Goal: Find contact information: Find contact information

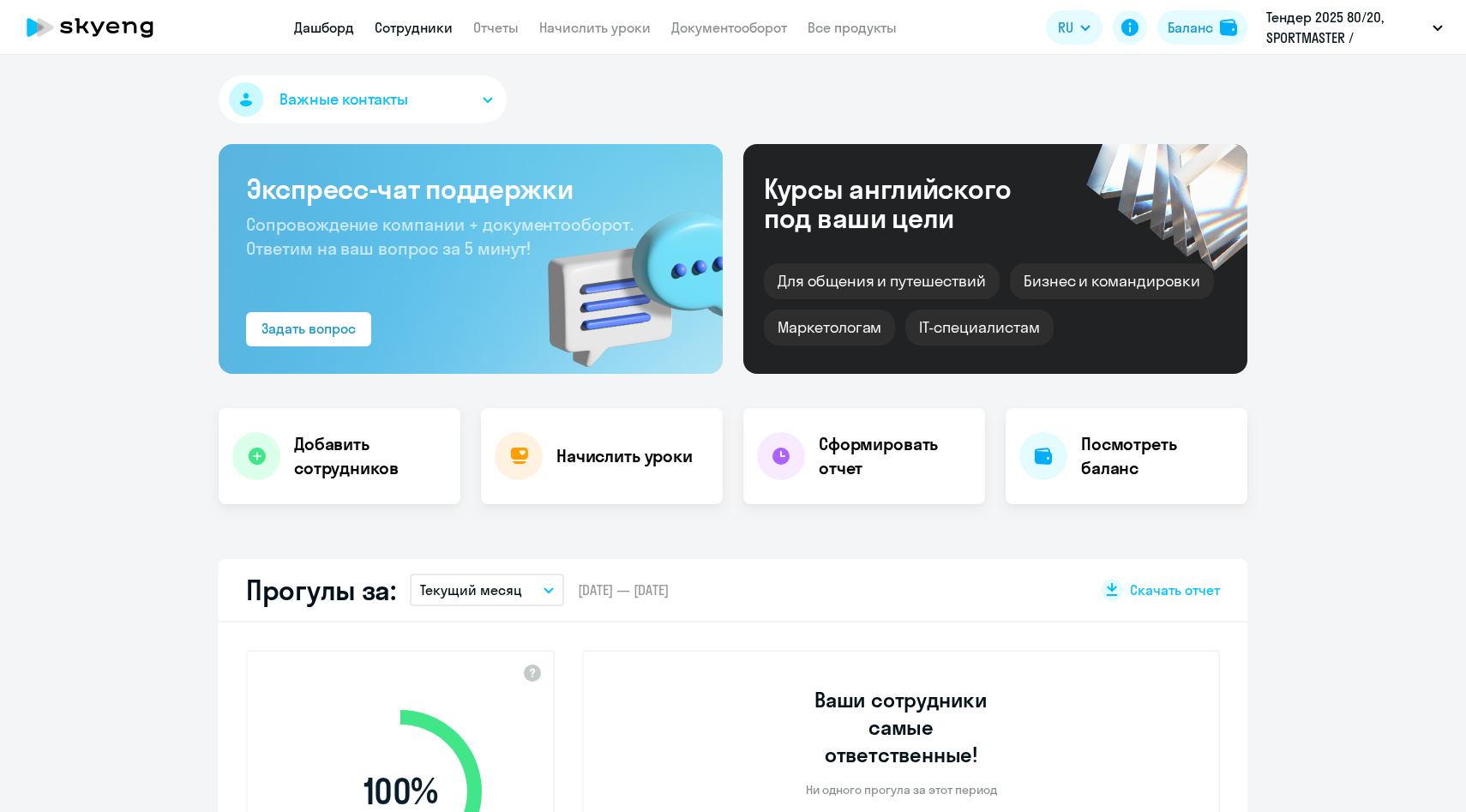
click at [424, 28] on link "Сотрудники" at bounding box center [413, 27] width 78 height 17
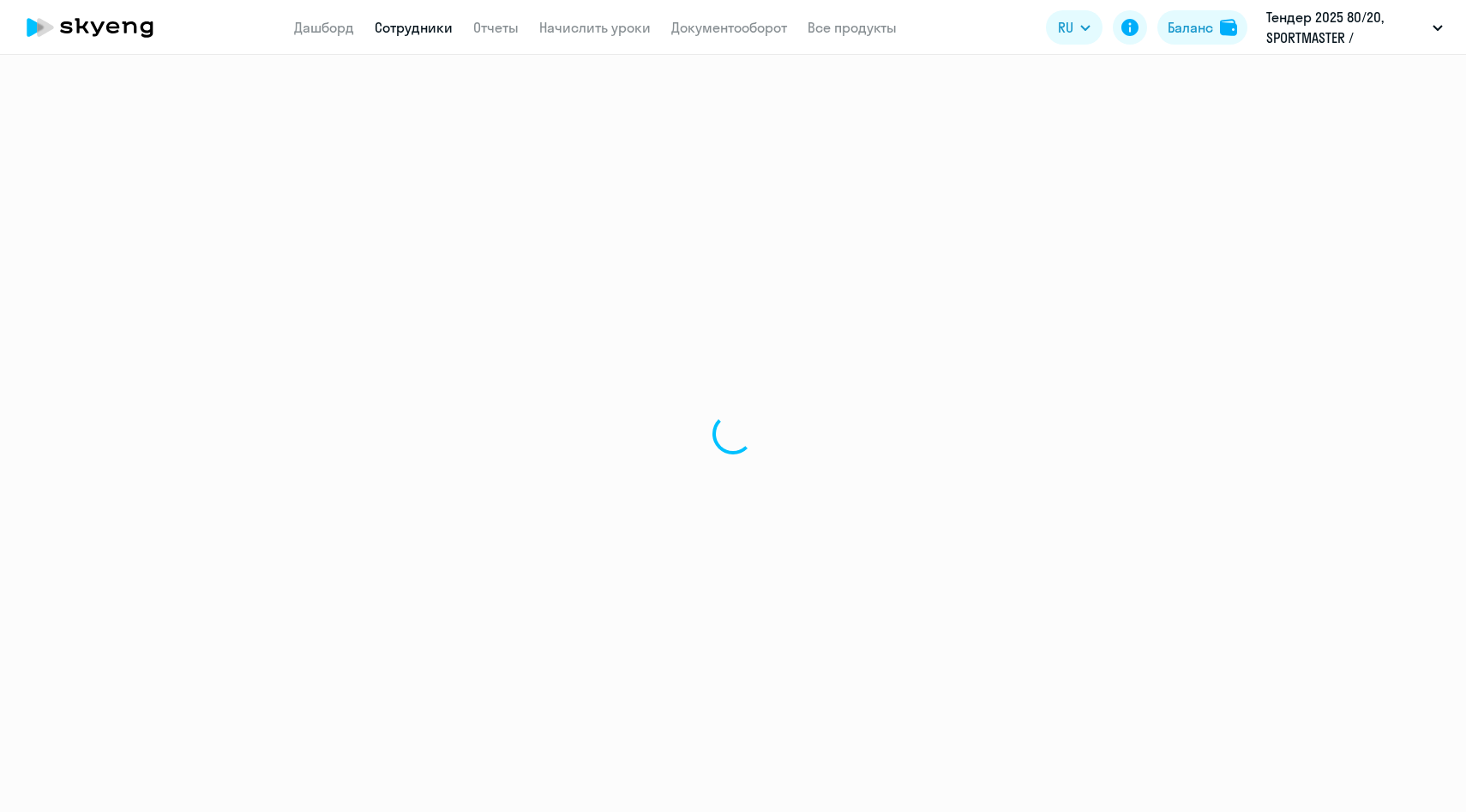
select select "30"
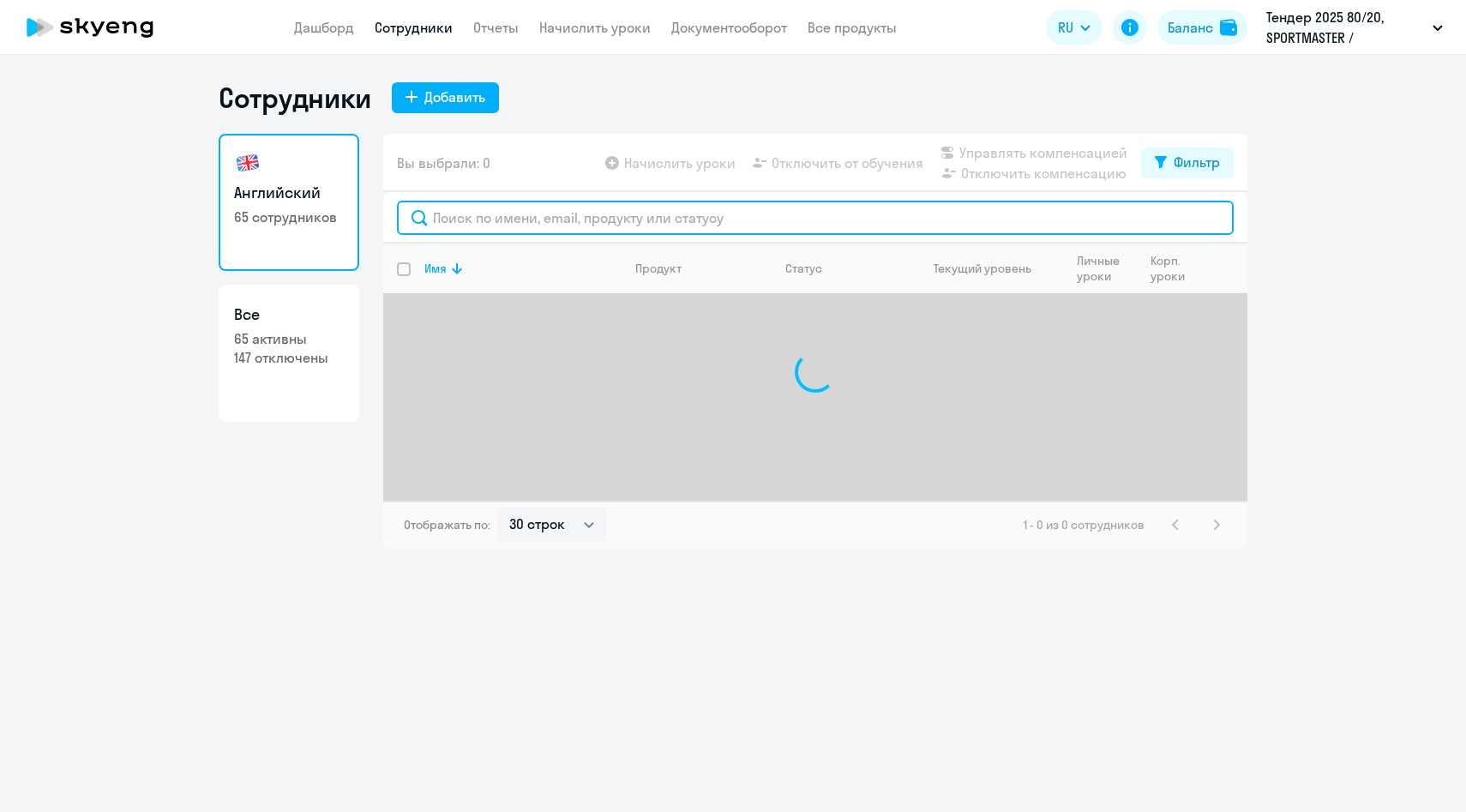
click at [454, 214] on input "text" at bounding box center [815, 218] width 837 height 35
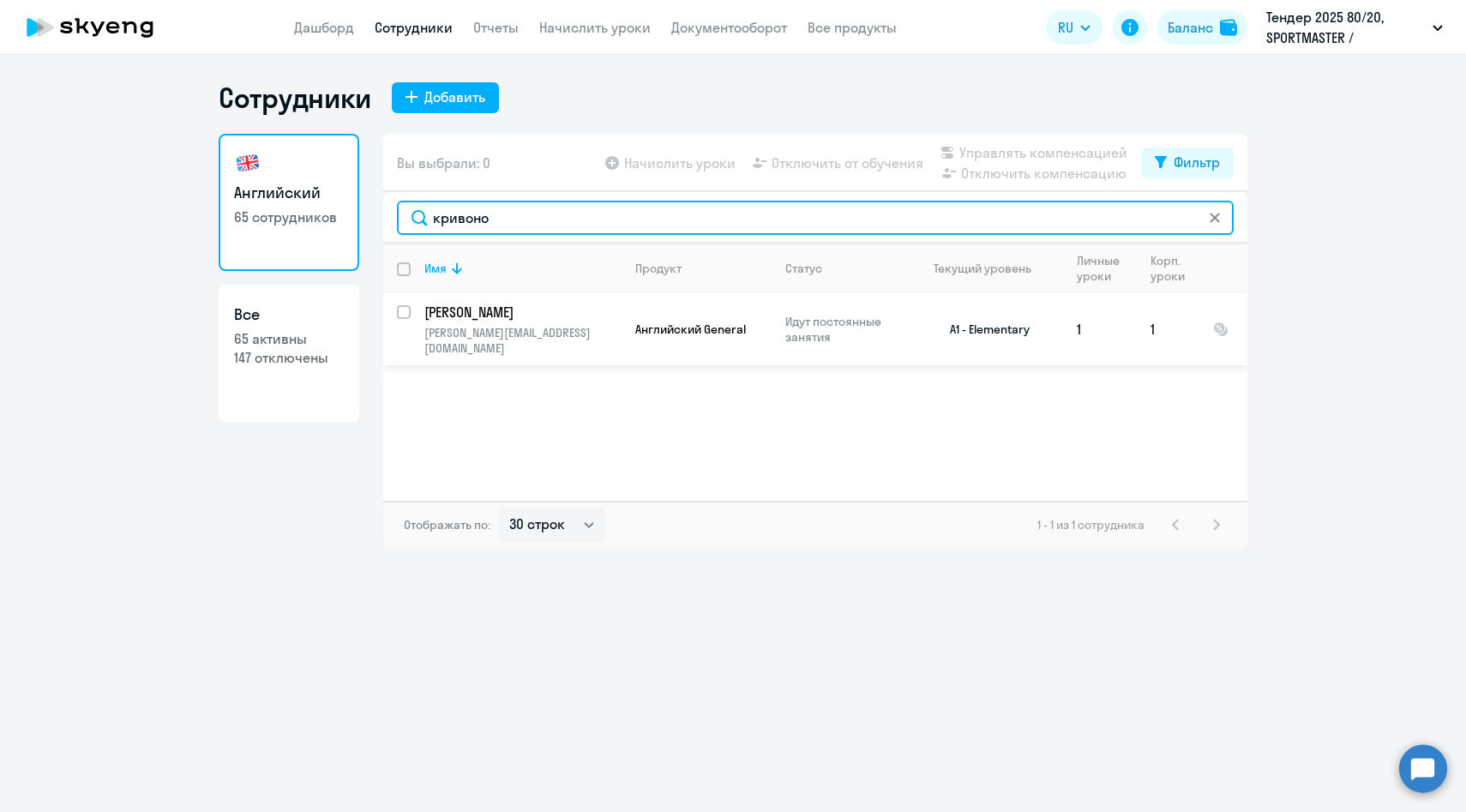
type input "кривоно"
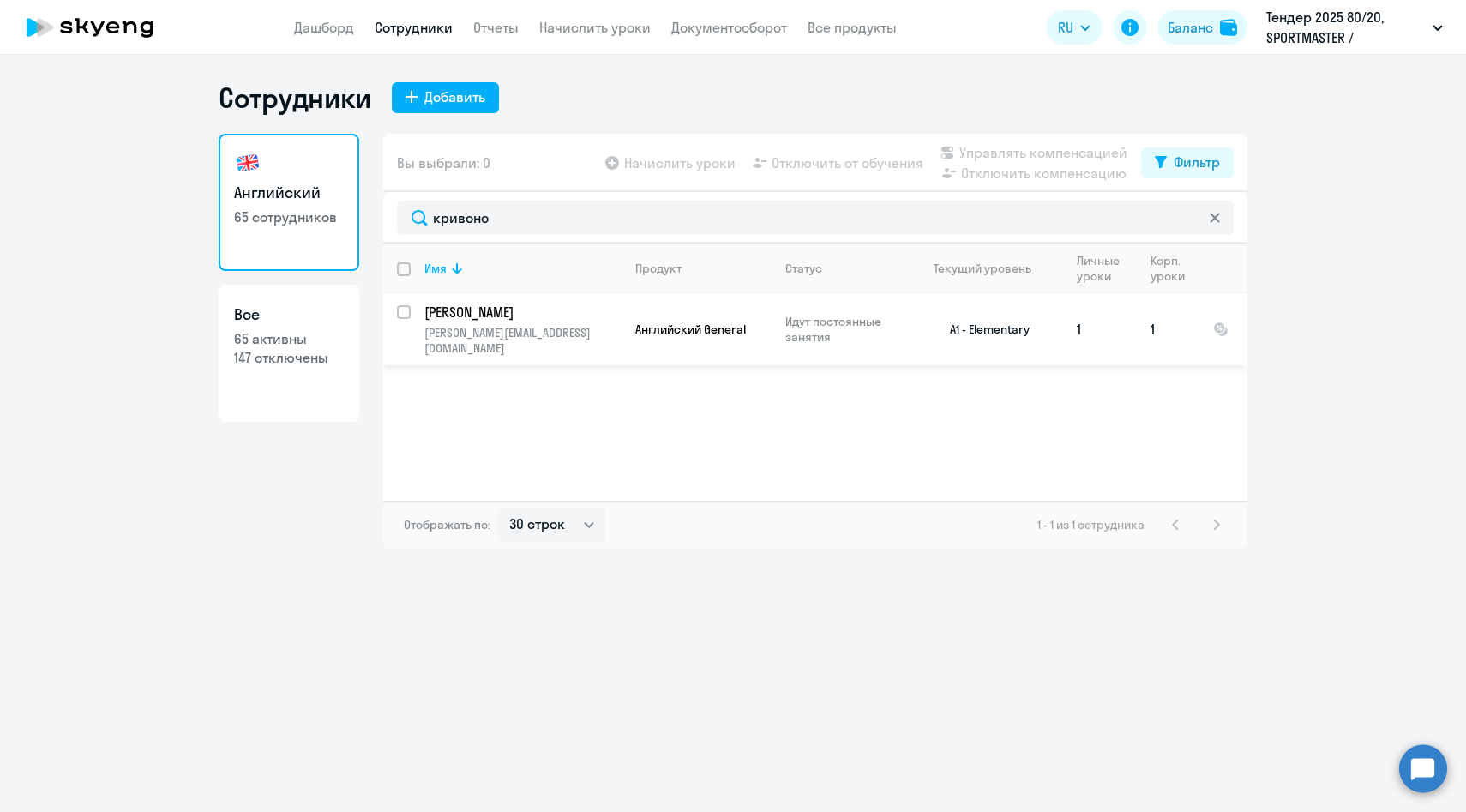
click at [497, 327] on p "anna.krivonogova@multonpartners.com" at bounding box center [522, 340] width 197 height 31
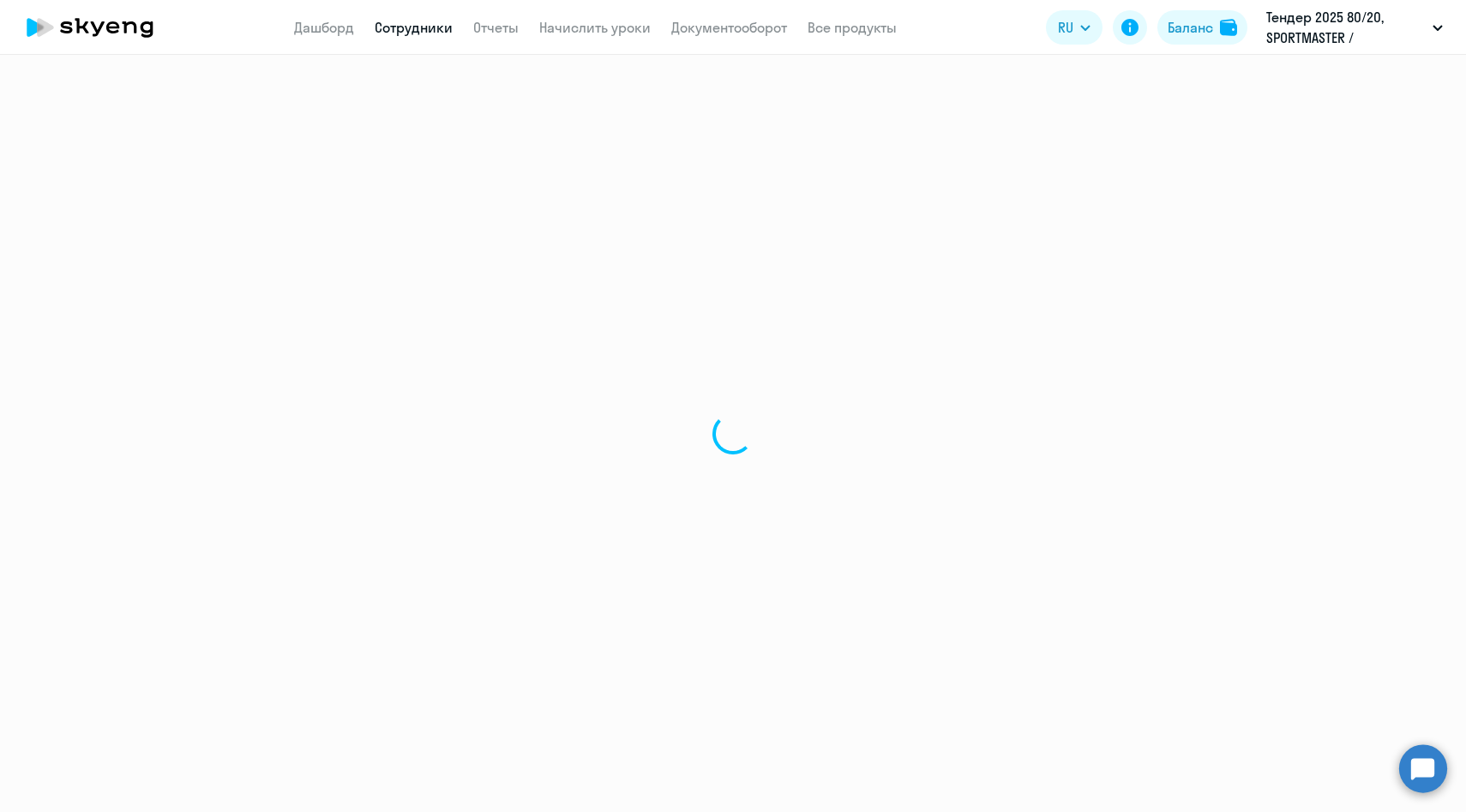
select select "english"
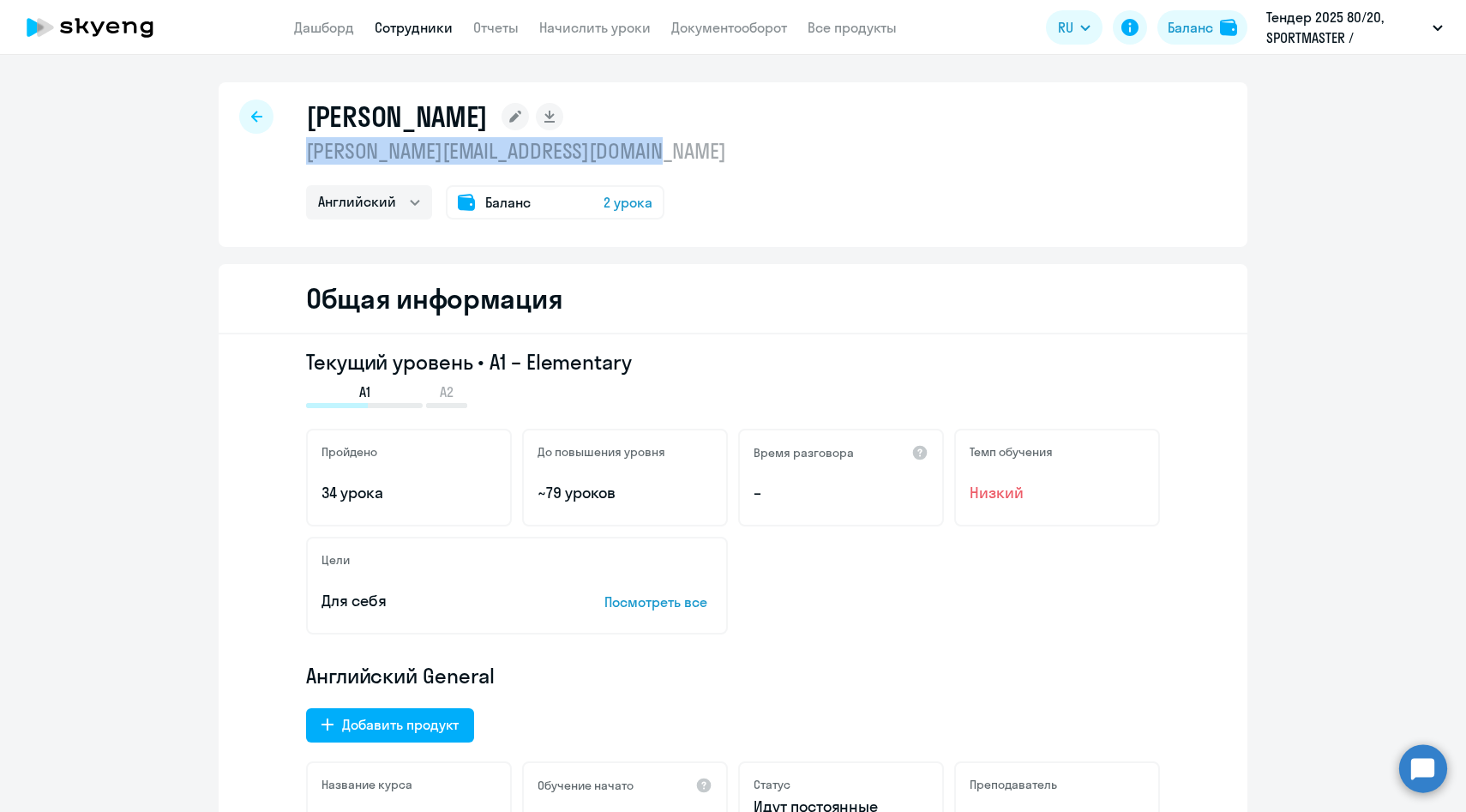
drag, startPoint x: 704, startPoint y: 158, endPoint x: 309, endPoint y: 144, distance: 395.2
click at [309, 144] on div "Кривоногова Анна anna.krivonogova@multonpartners.com Английский Баланс 2 урока" at bounding box center [733, 165] width 1029 height 165
copy p "anna.krivonogova@multonpartners.com"
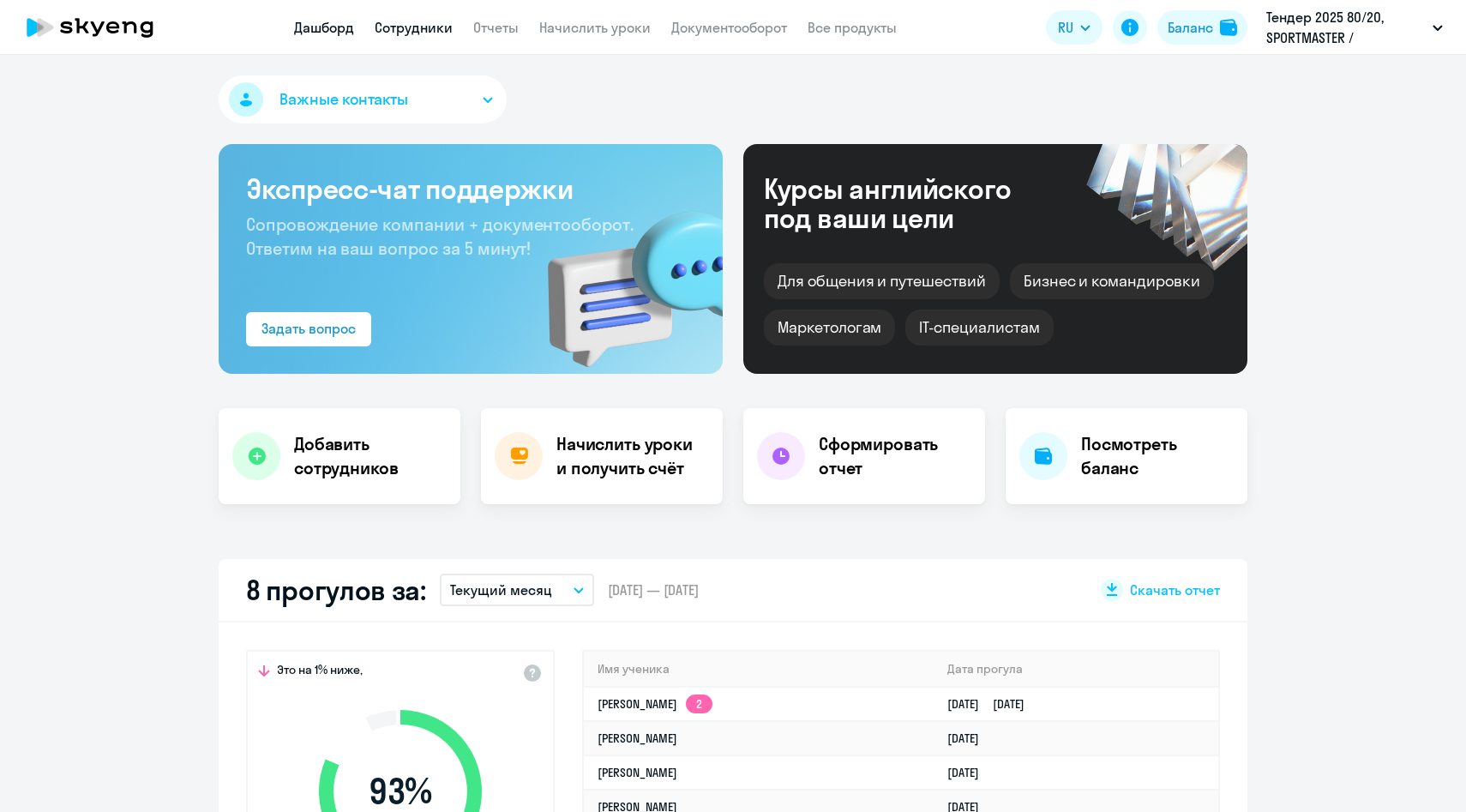
click at [390, 35] on link "Сотрудники" at bounding box center [413, 27] width 78 height 17
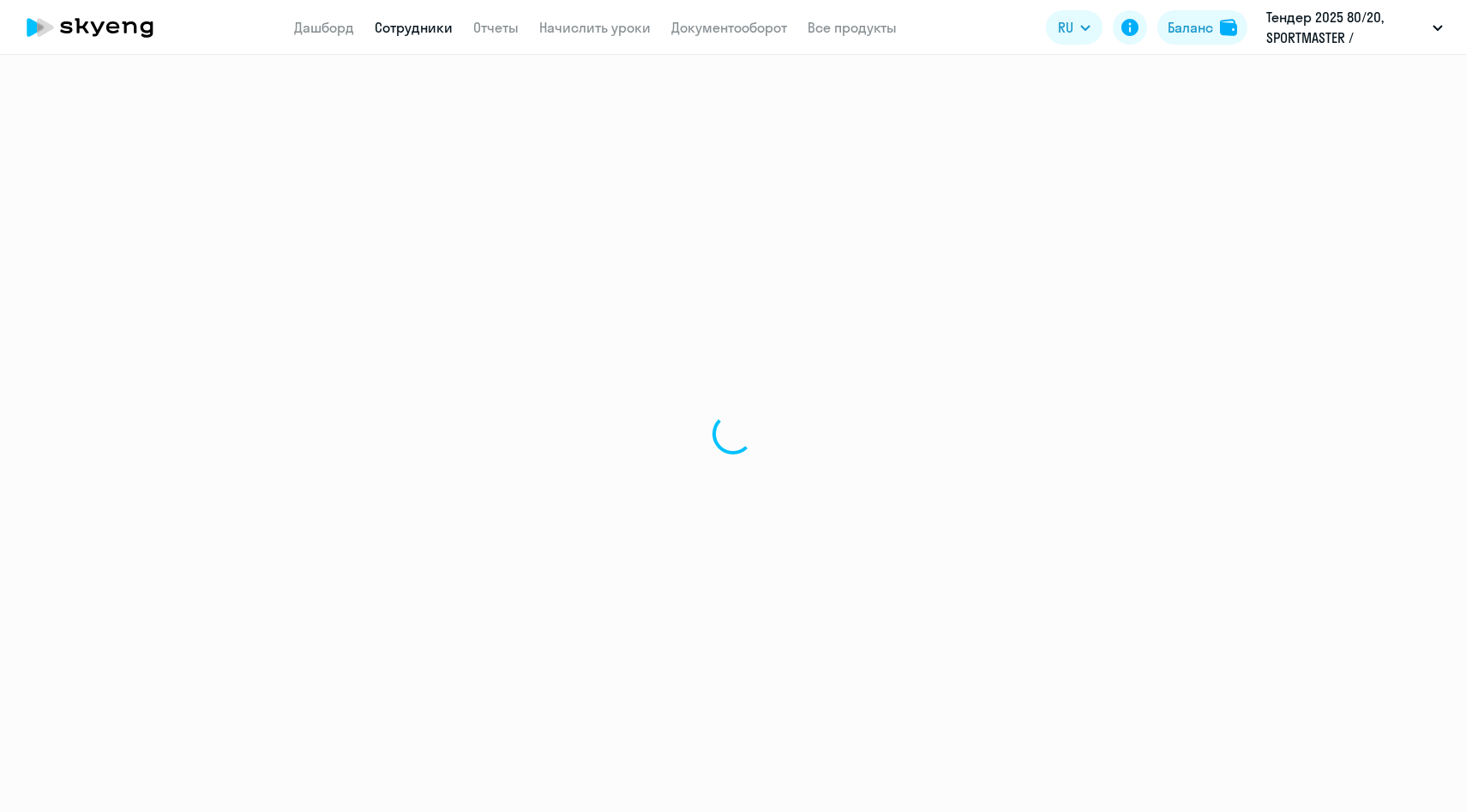
select select "30"
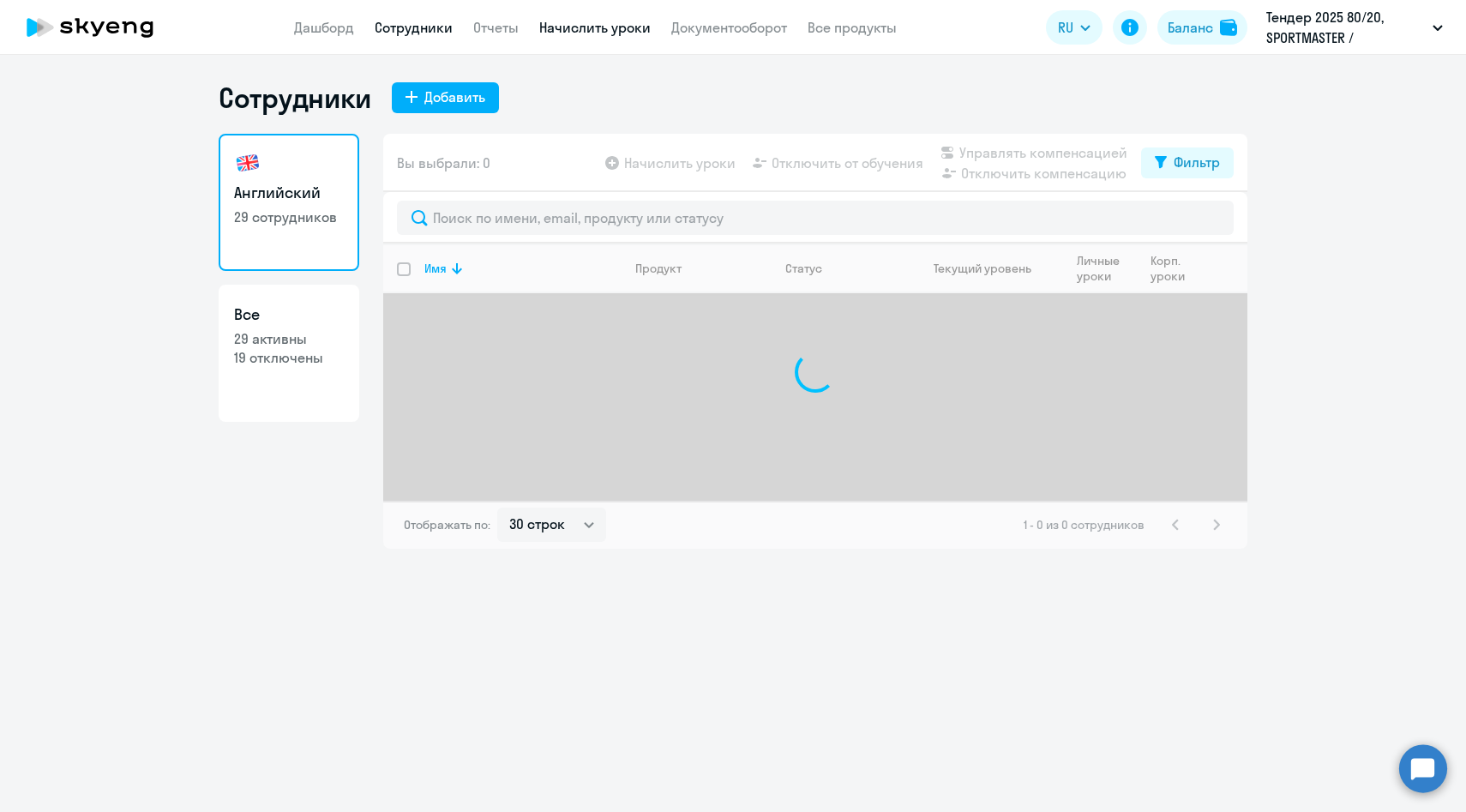
click at [625, 34] on link "Начислить уроки" at bounding box center [595, 27] width 112 height 17
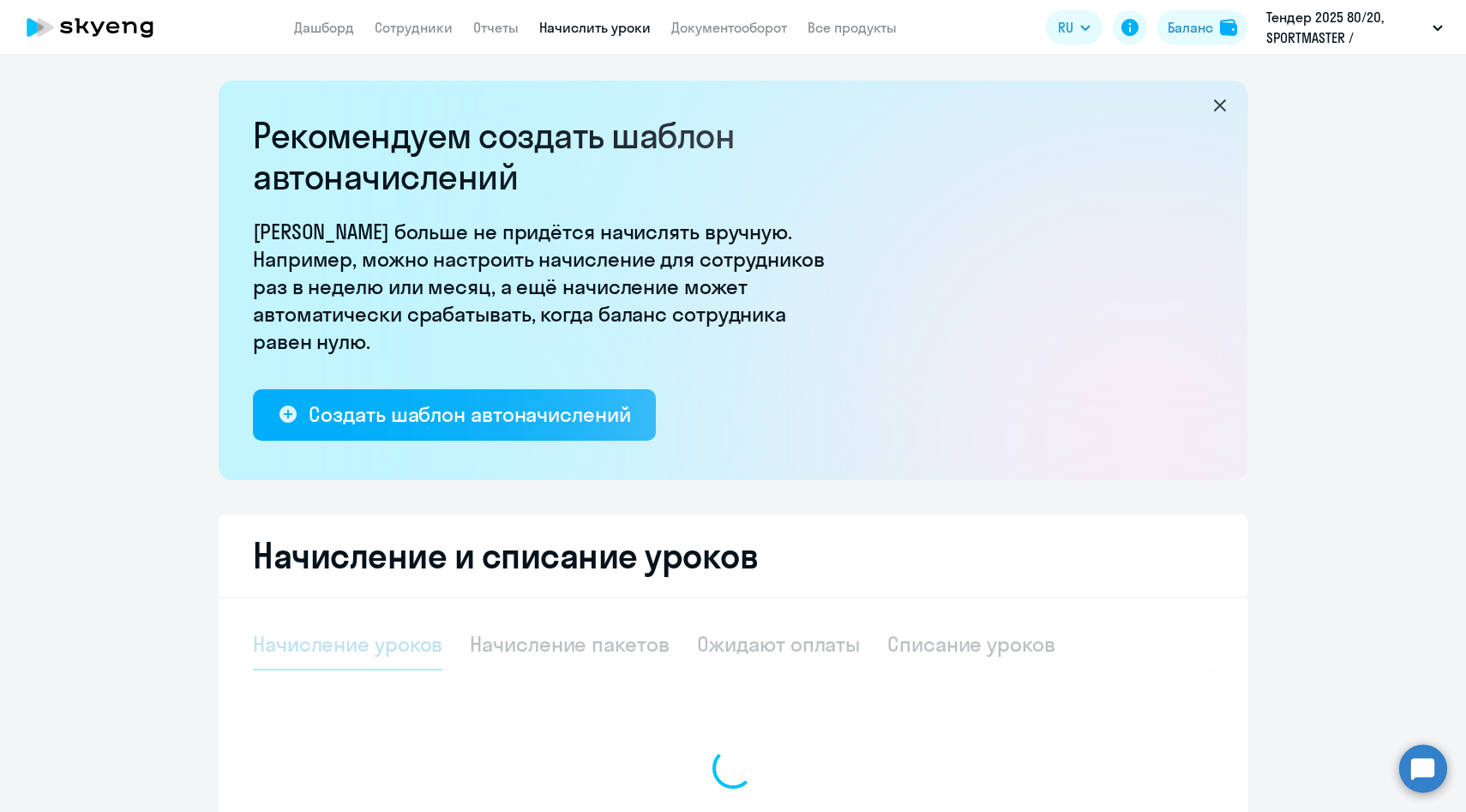
select select "10"
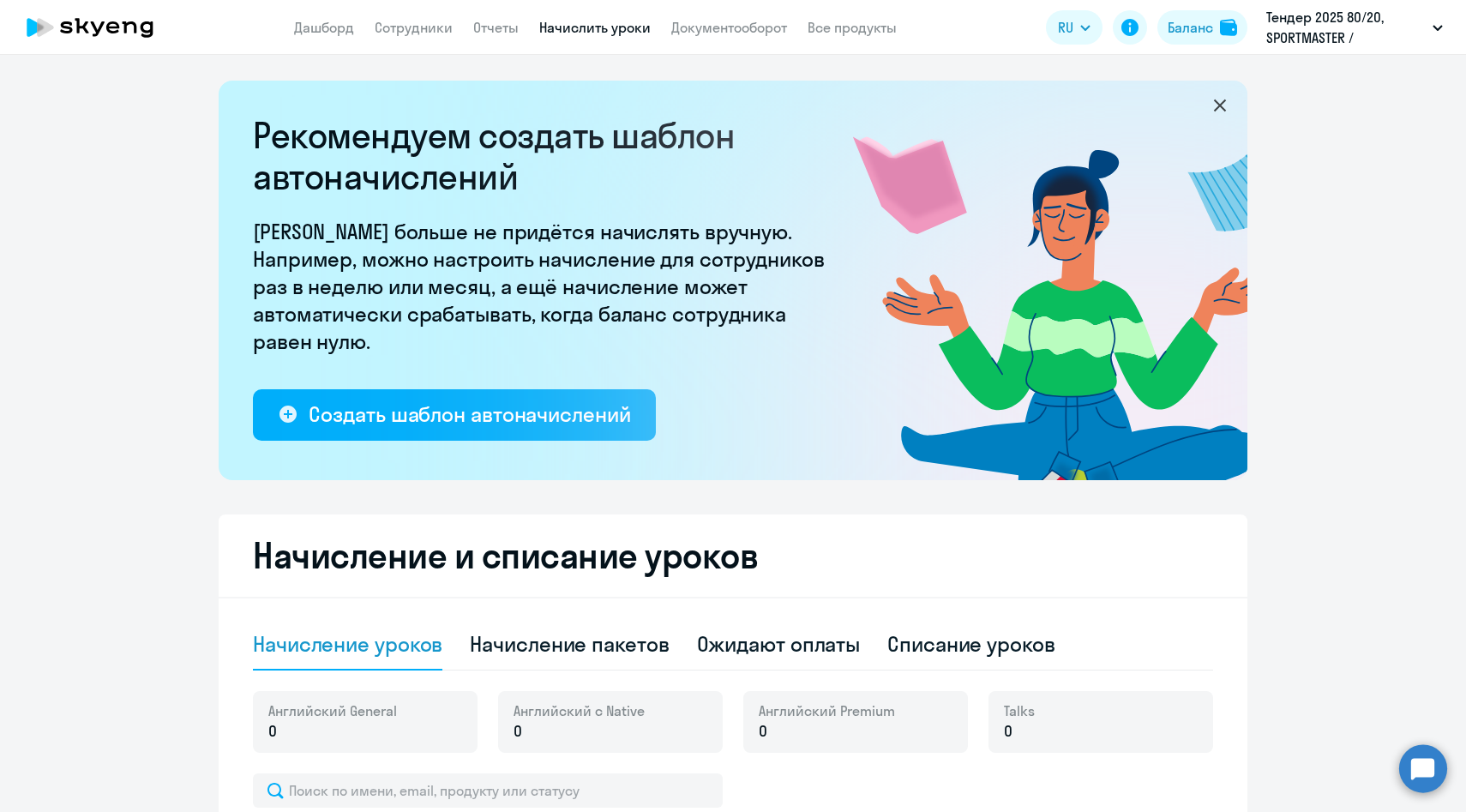
click at [490, 36] on app-menu-item-link "Отчеты" at bounding box center [497, 27] width 46 height 21
click at [411, 27] on link "Сотрудники" at bounding box center [413, 27] width 78 height 17
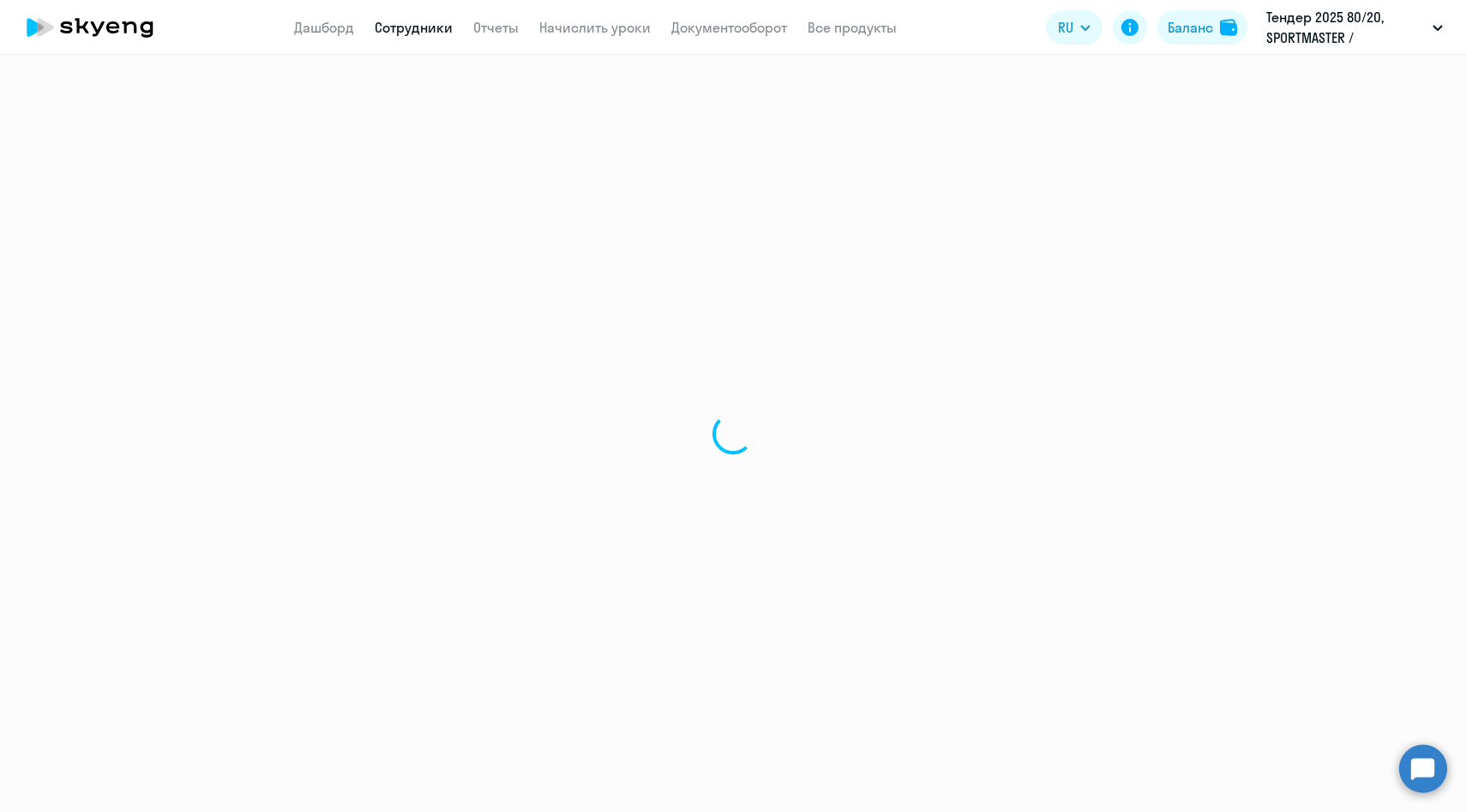
select select "30"
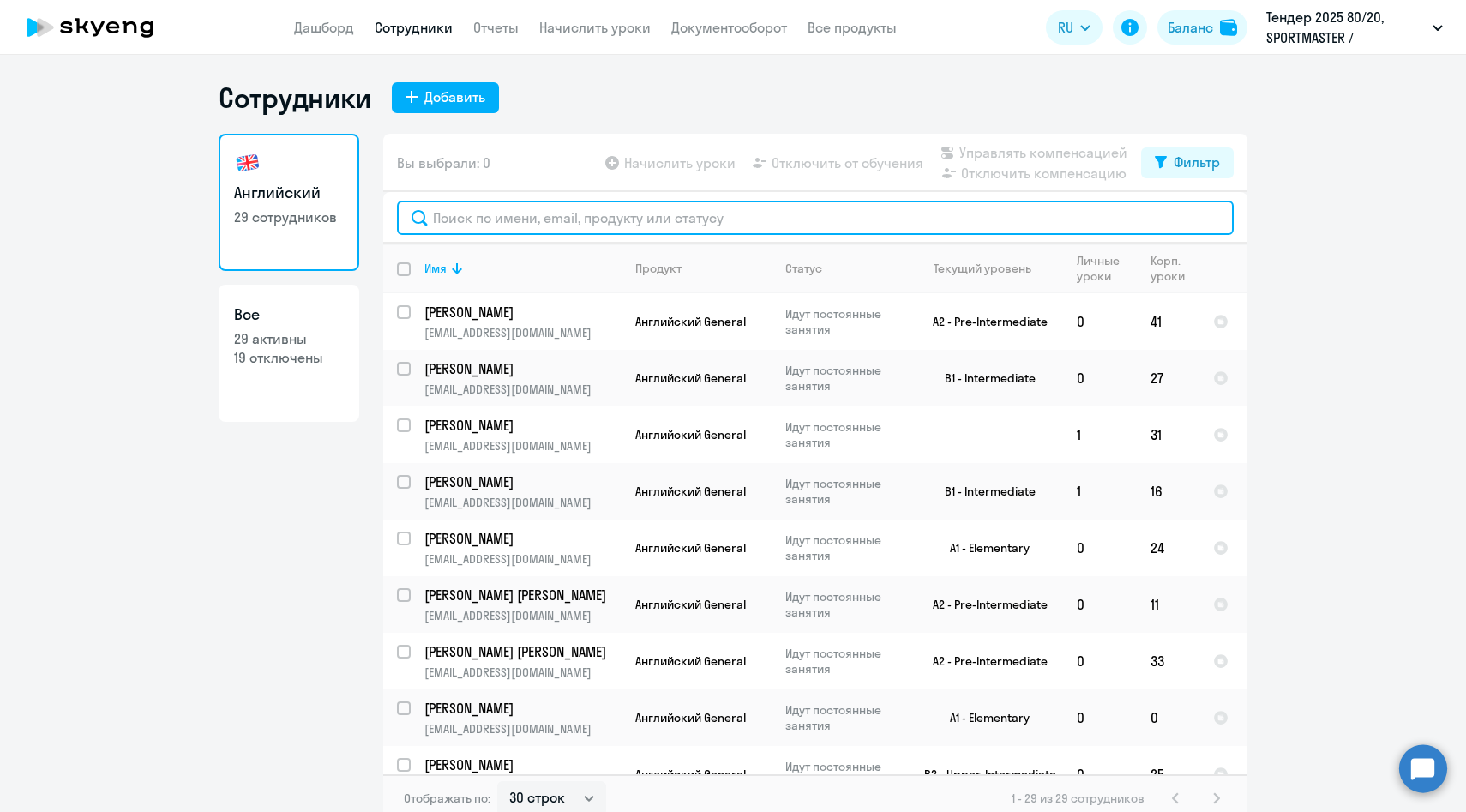
click at [476, 213] on input "text" at bounding box center [815, 218] width 837 height 35
paste input "[PERSON_NAME]"
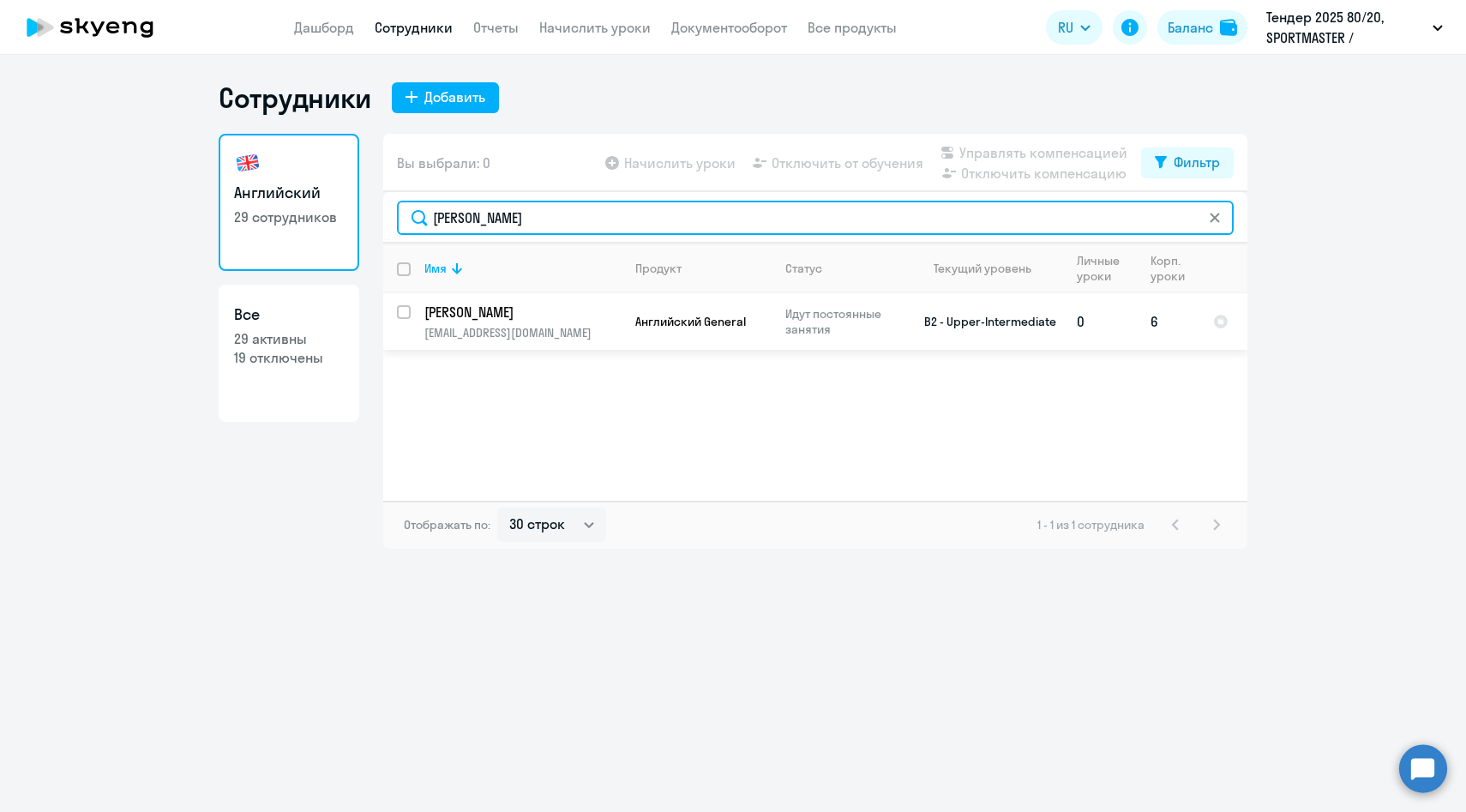
type input "[PERSON_NAME]"
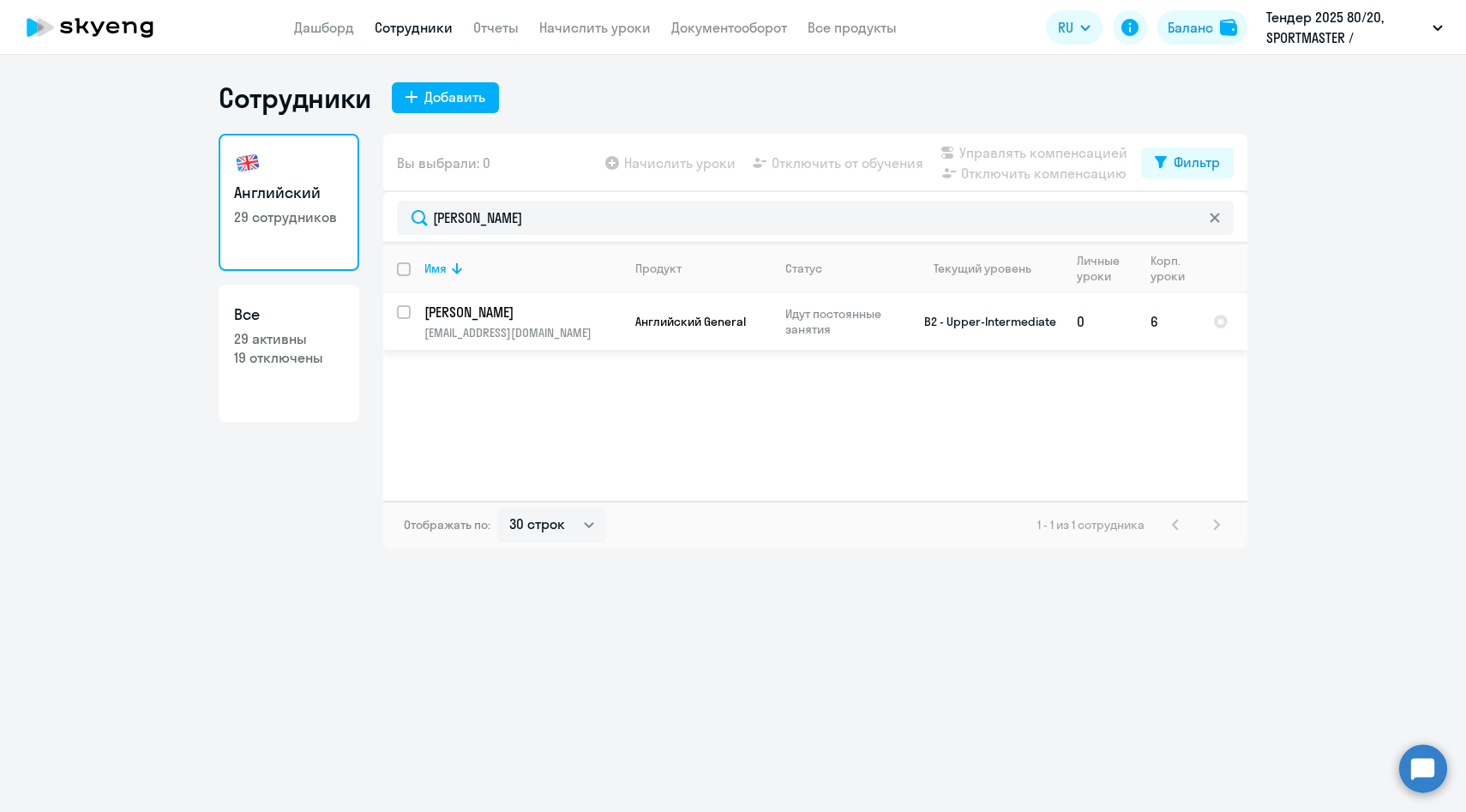
click at [528, 321] on p "[PERSON_NAME]" at bounding box center [521, 312] width 194 height 19
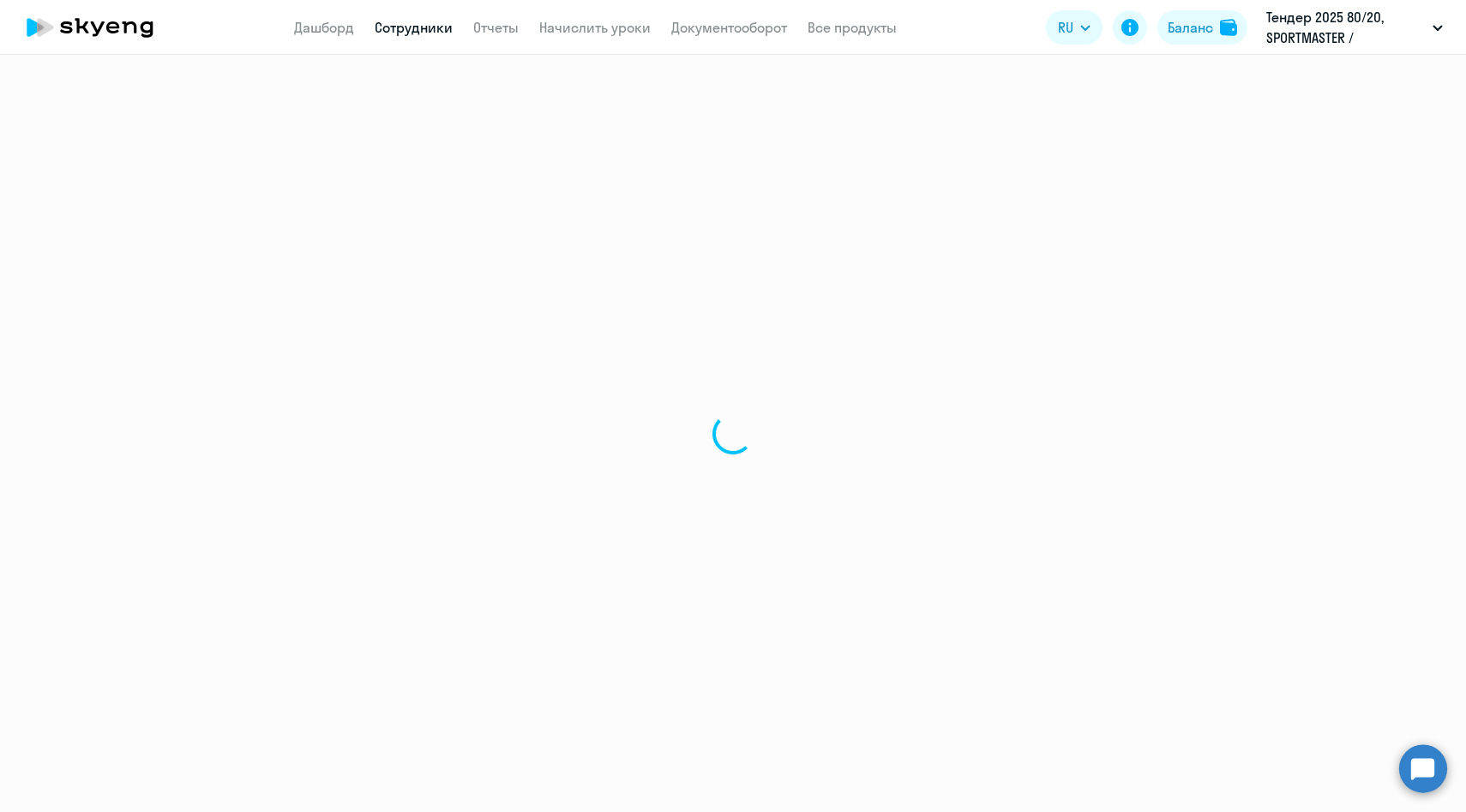
select select "english"
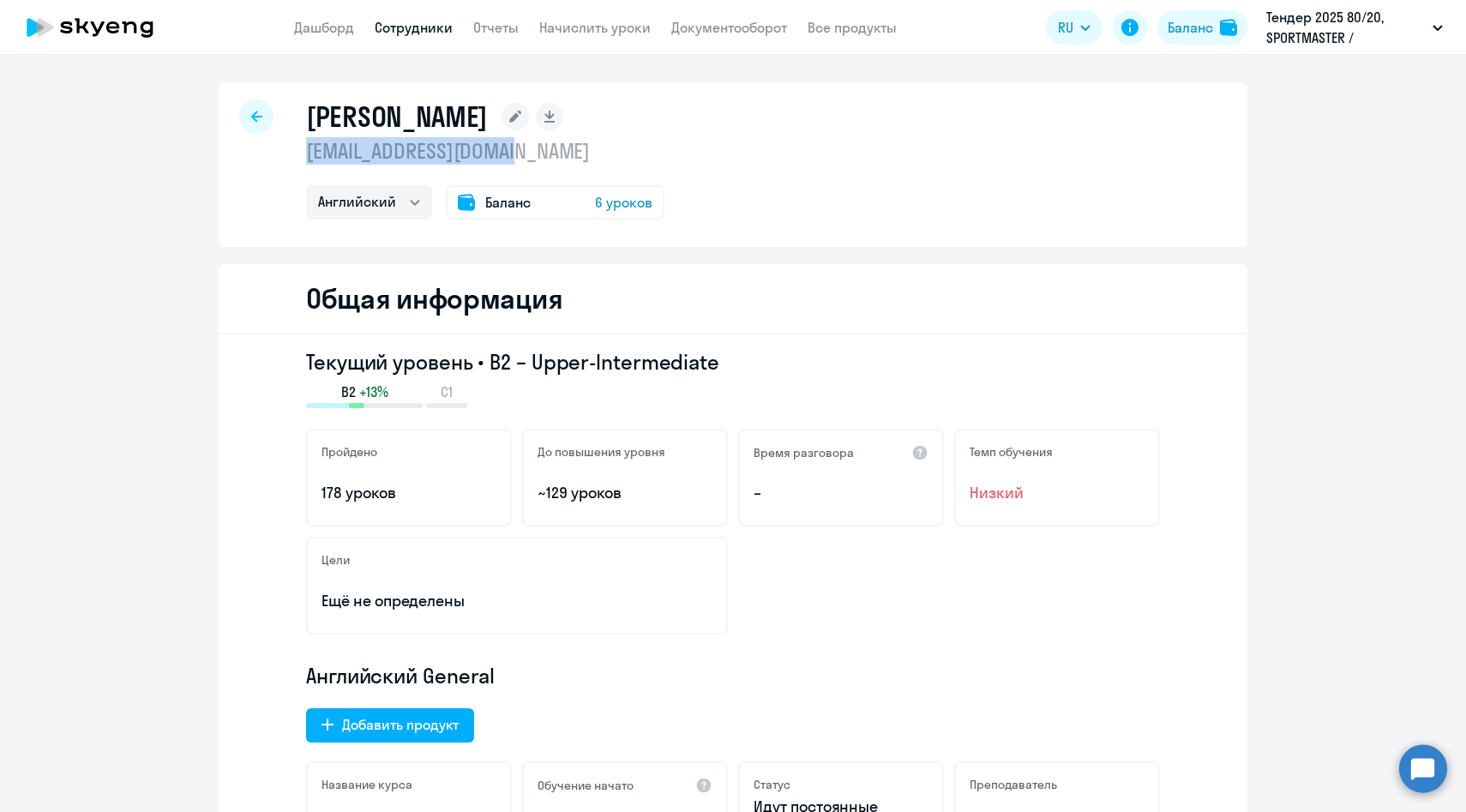
drag, startPoint x: 560, startPoint y: 148, endPoint x: 306, endPoint y: 153, distance: 254.0
click at [306, 153] on p "[EMAIL_ADDRESS][DOMAIN_NAME]" at bounding box center [486, 151] width 358 height 27
copy p "[EMAIL_ADDRESS][DOMAIN_NAME]"
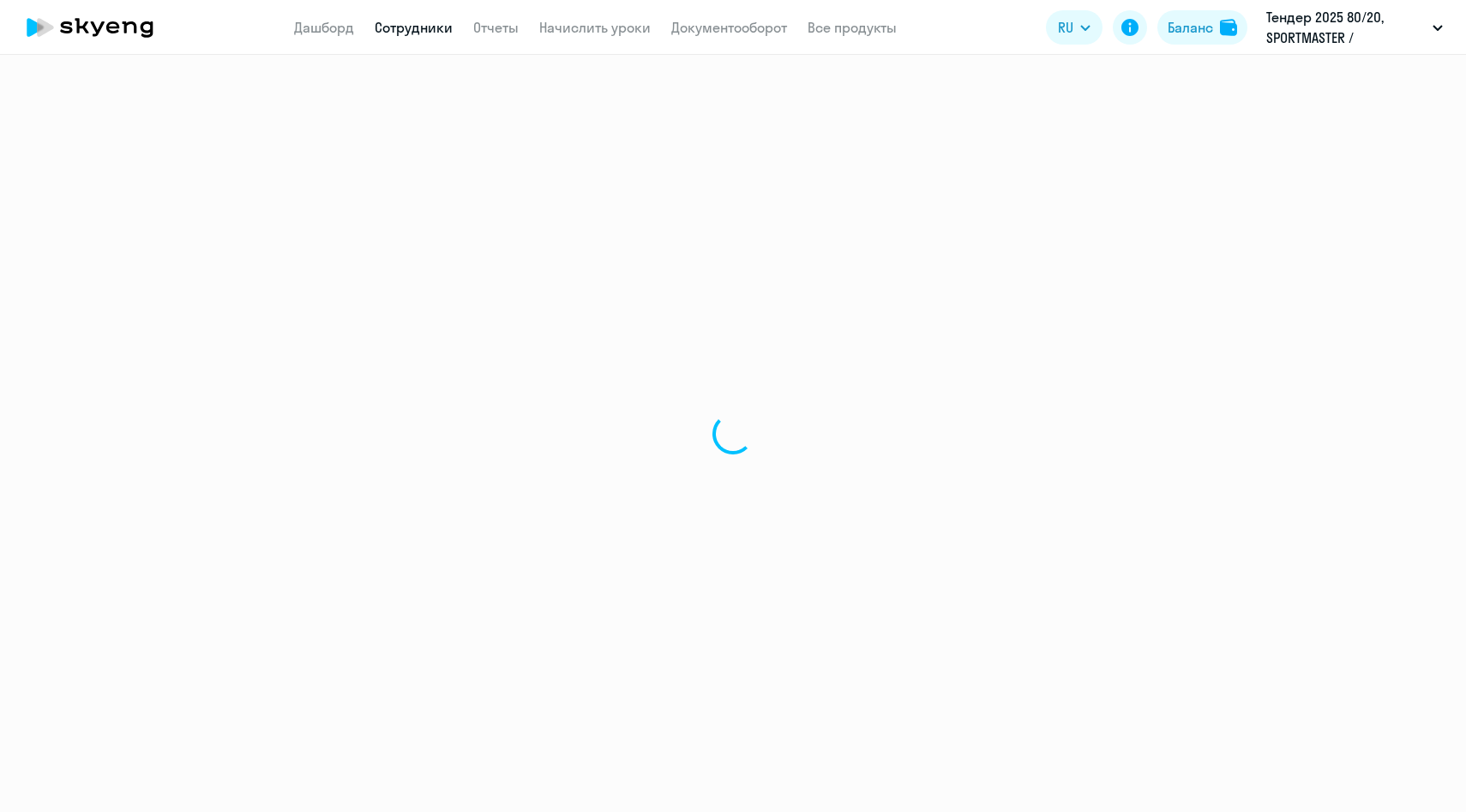
select select "30"
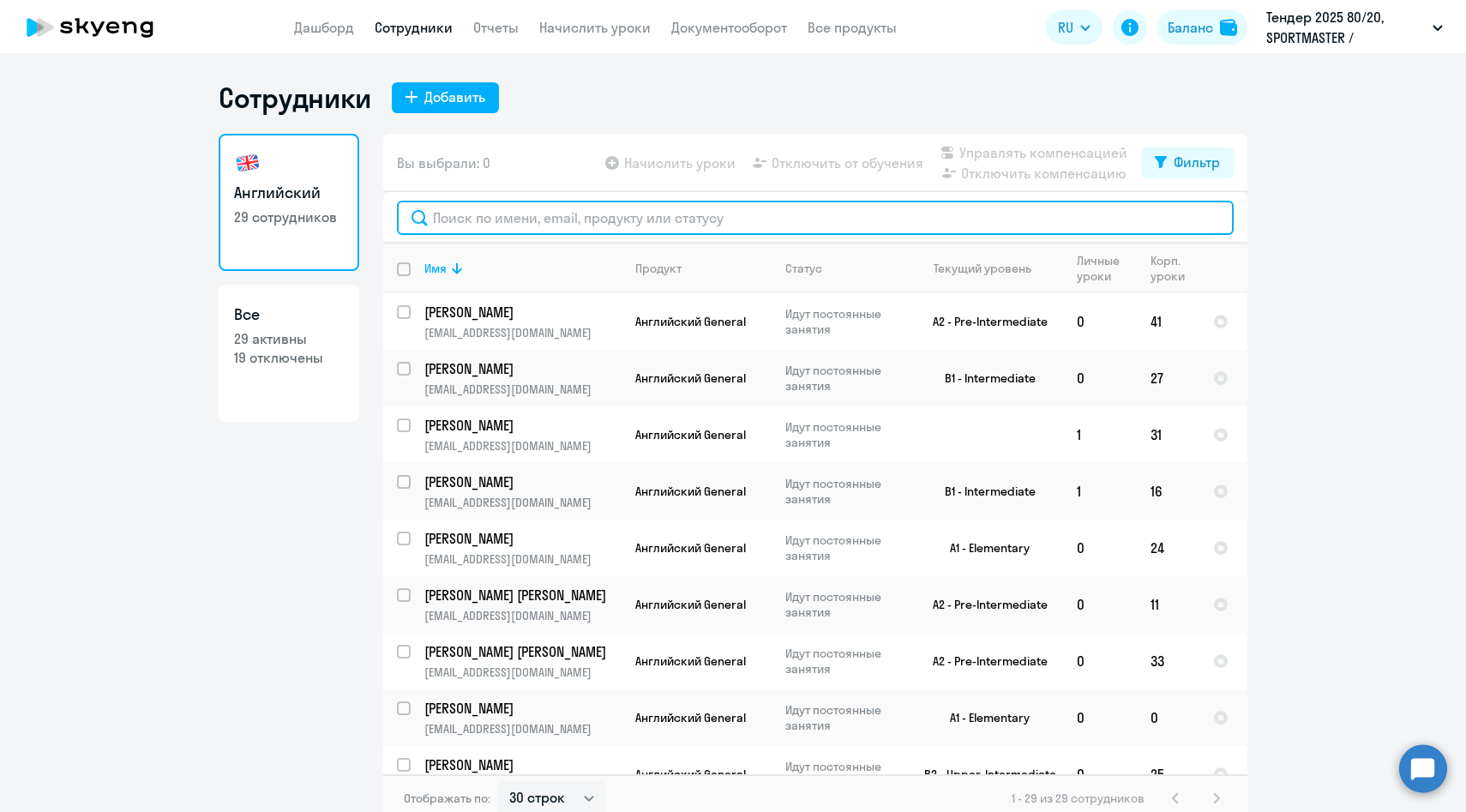
click at [476, 232] on input "text" at bounding box center [815, 218] width 837 height 35
paste input "[PERSON_NAME]"
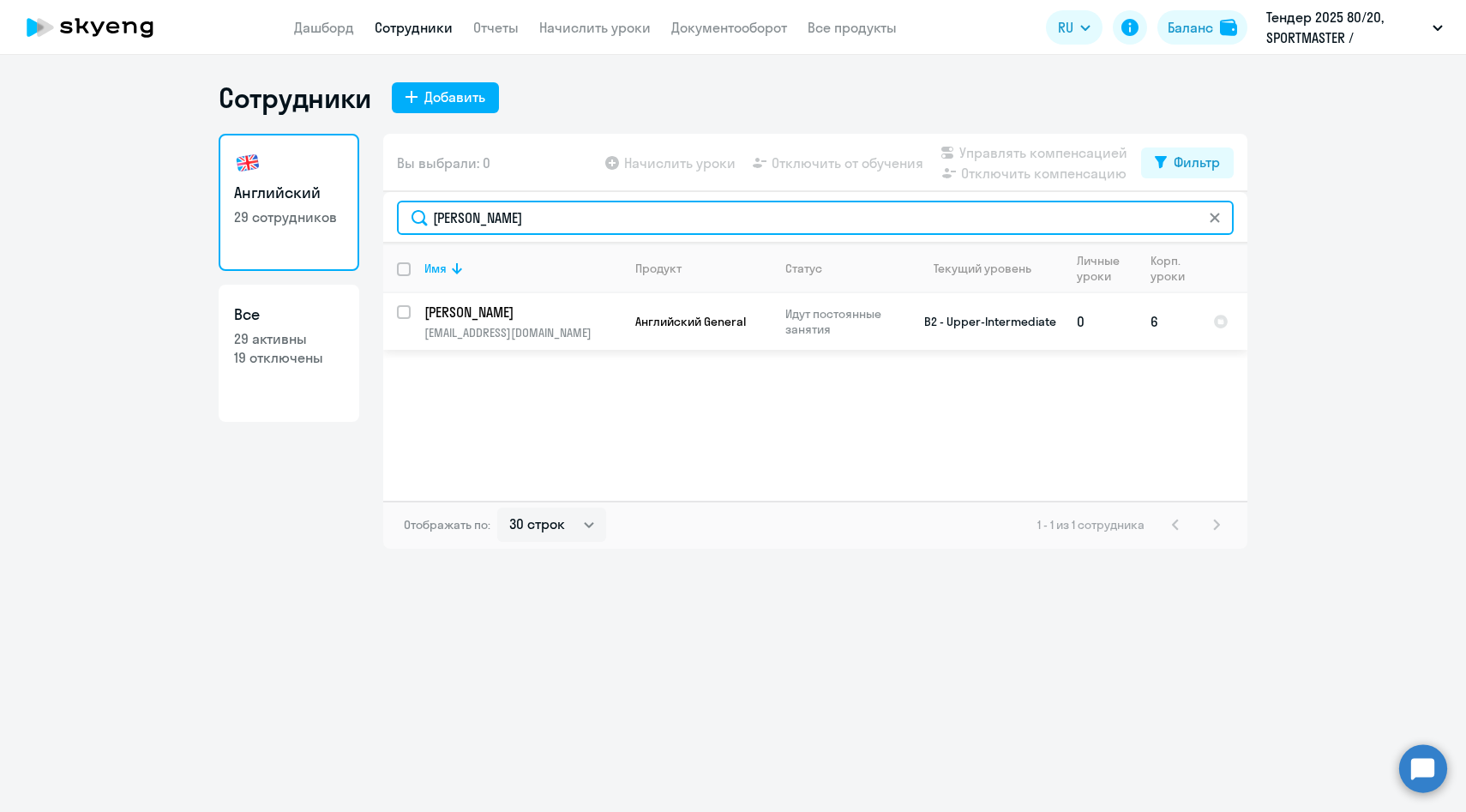
type input "[PERSON_NAME]"
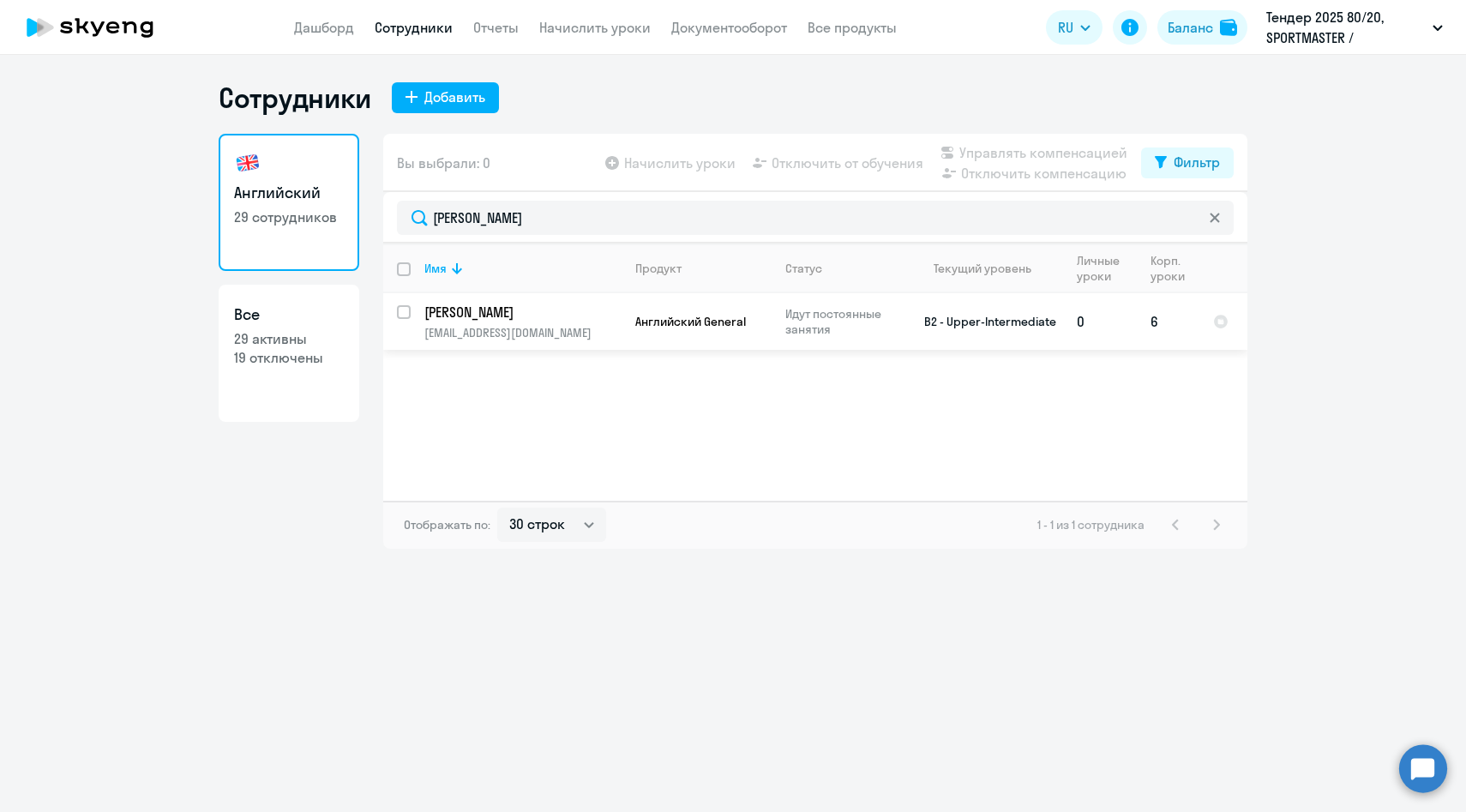
click at [546, 316] on p "[PERSON_NAME]" at bounding box center [521, 312] width 194 height 19
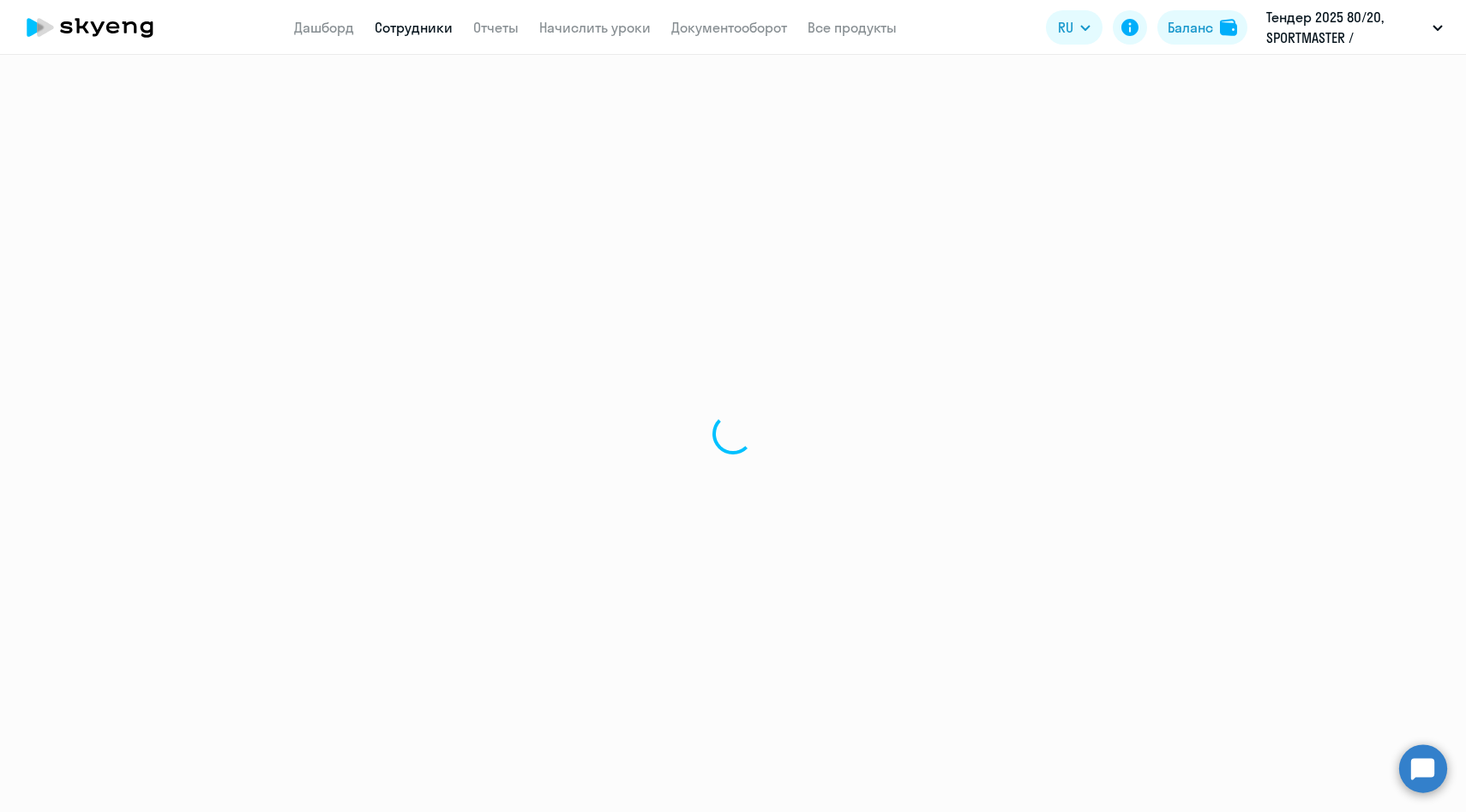
select select "english"
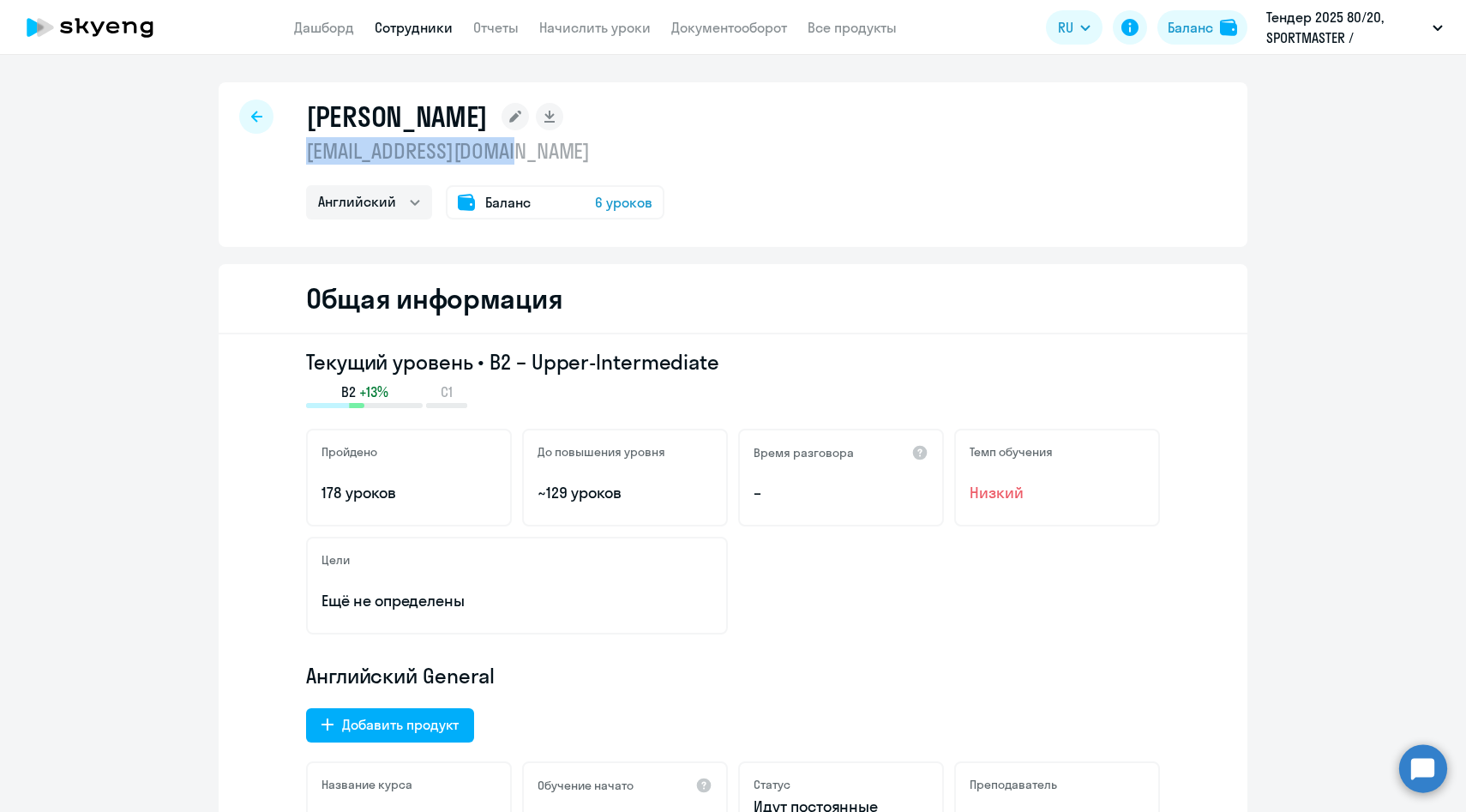
copy p "[EMAIL_ADDRESS][DOMAIN_NAME]"
drag, startPoint x: 581, startPoint y: 158, endPoint x: 291, endPoint y: 157, distance: 290.0
click at [291, 157] on div "Комарова Екатерина komarovaev@polyus.com Английский Остальные Баланс 6 уроков" at bounding box center [733, 165] width 1029 height 165
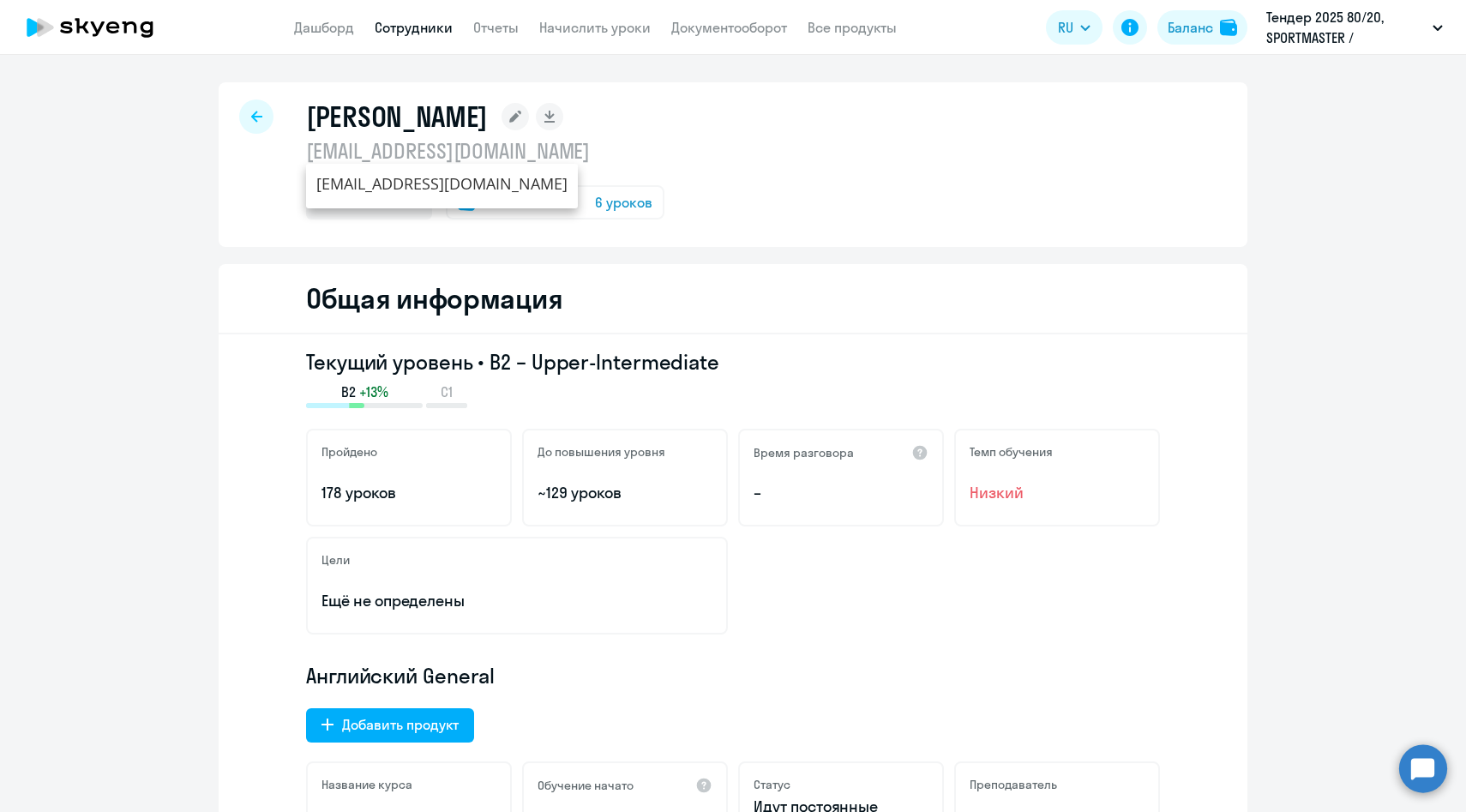
click at [260, 120] on icon at bounding box center [257, 116] width 11 height 12
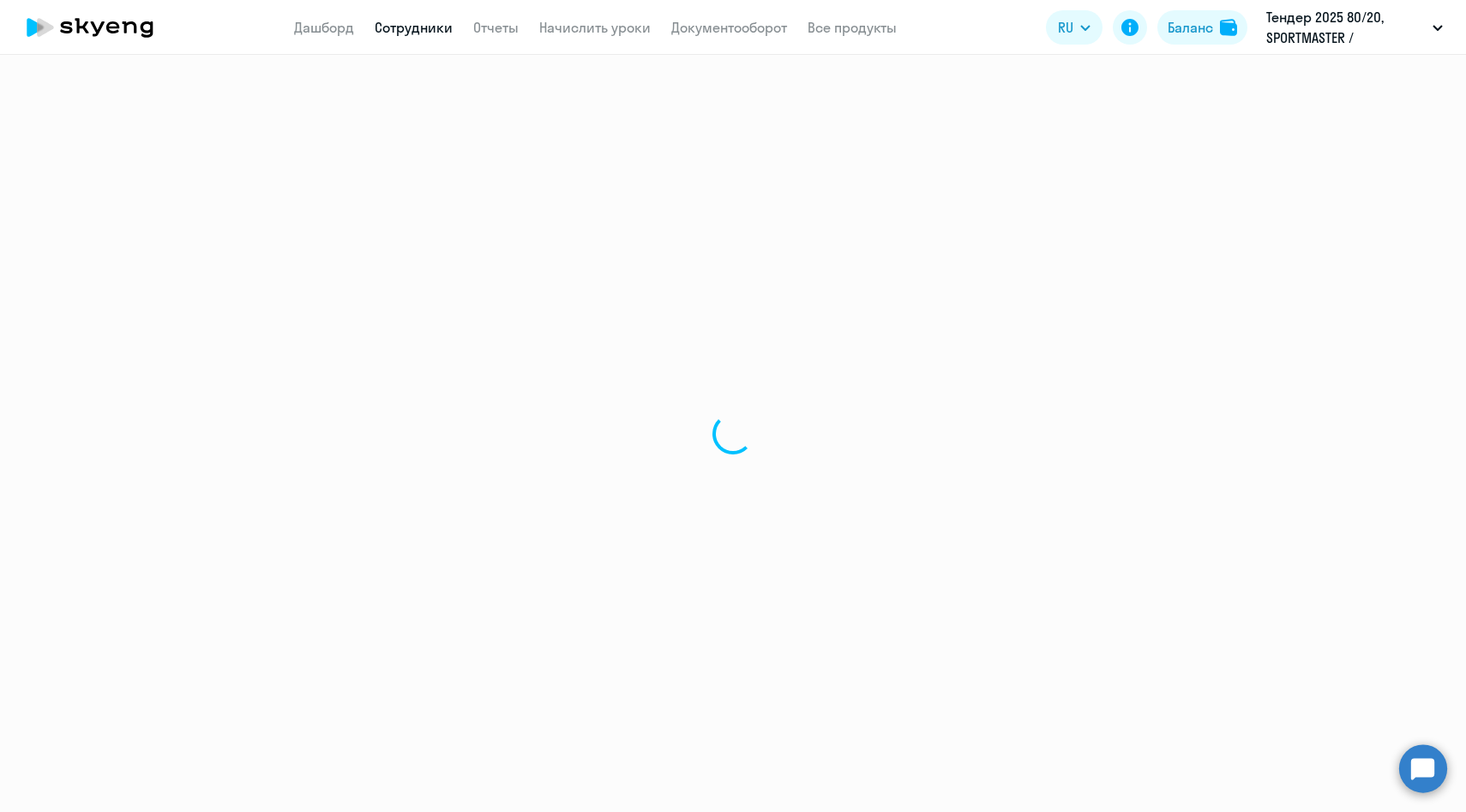
select select "30"
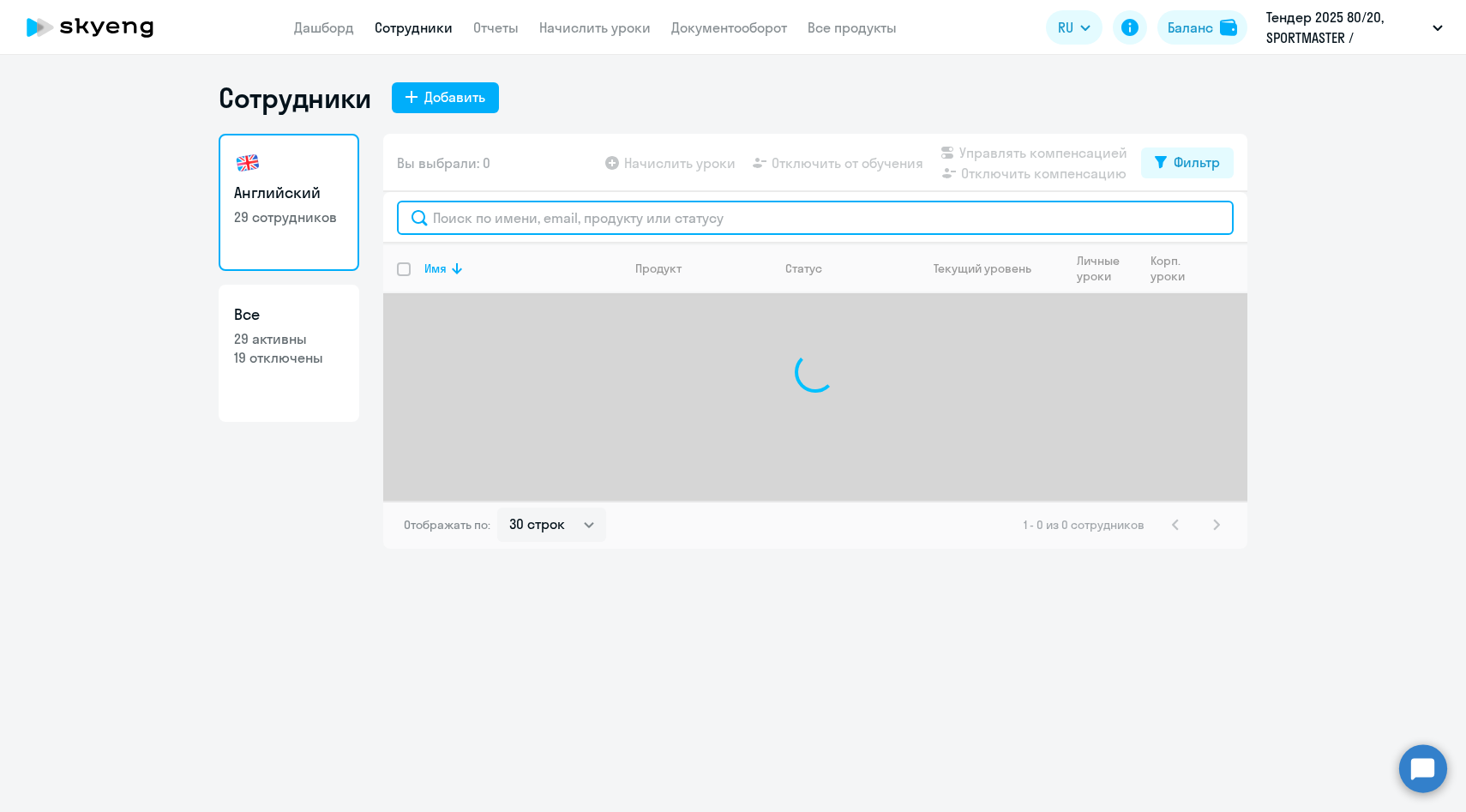
click at [535, 222] on input "text" at bounding box center [815, 218] width 837 height 35
paste input "[EMAIL_ADDRESS][DOMAIN_NAME]"
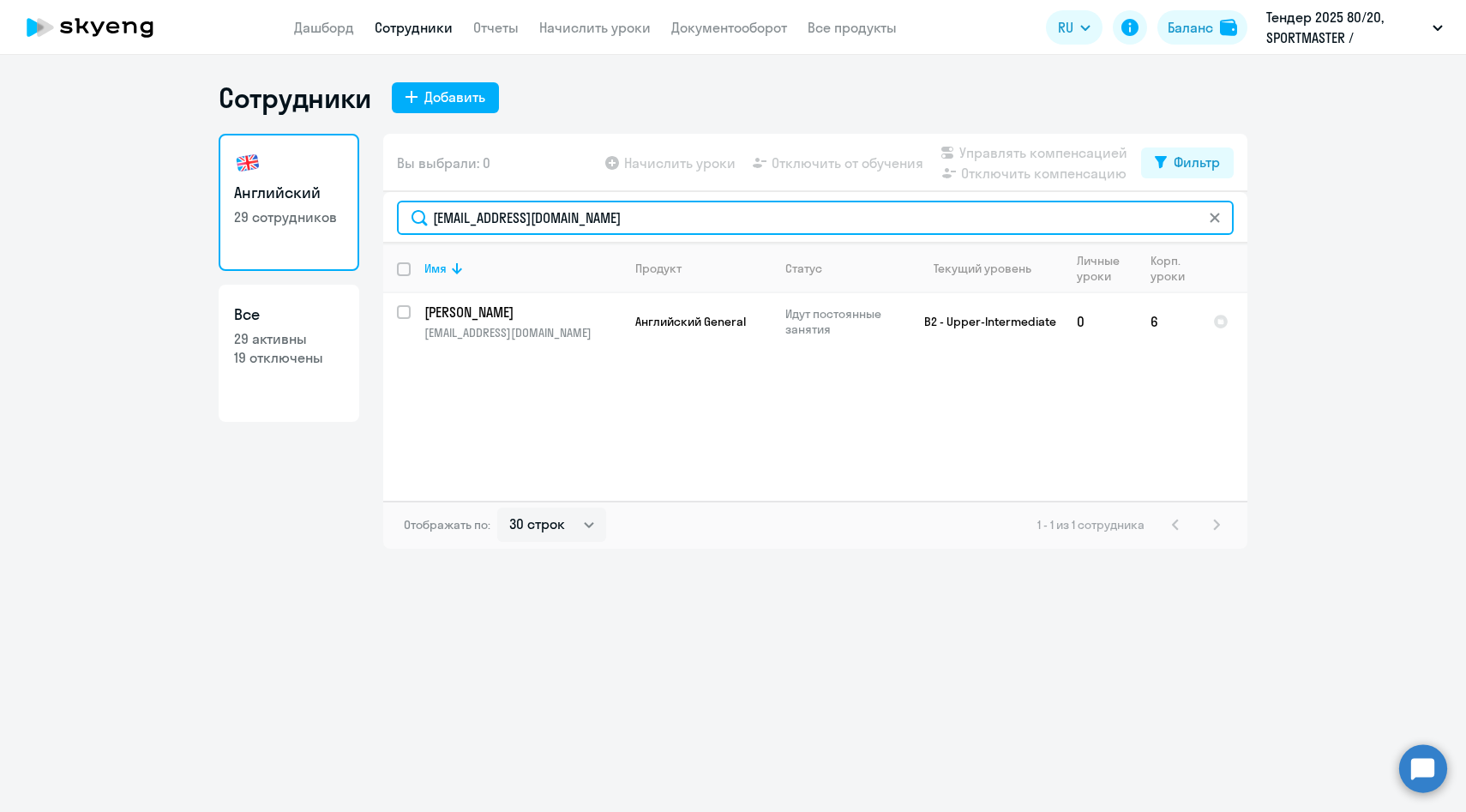
type input "[EMAIL_ADDRESS][DOMAIN_NAME]"
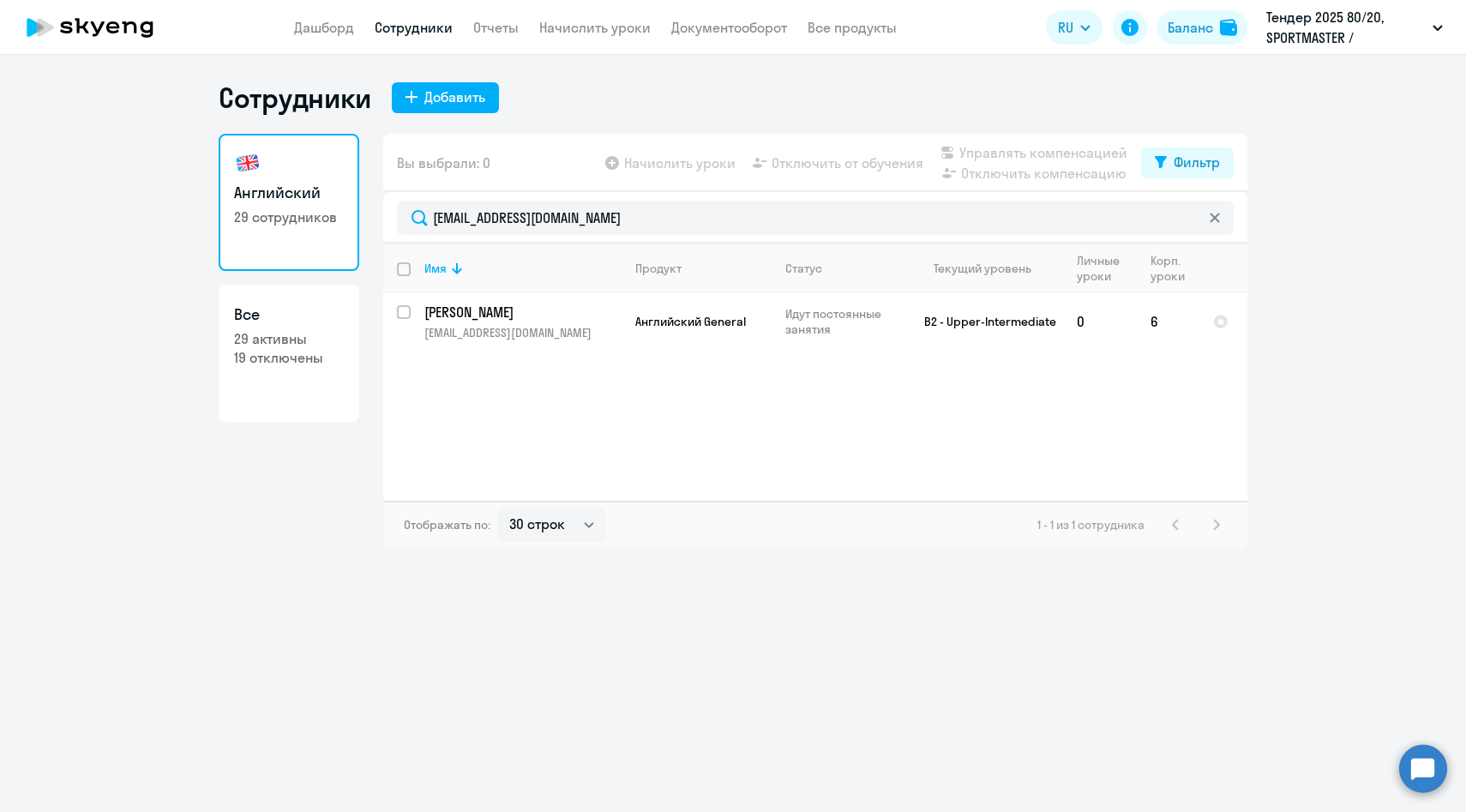
drag, startPoint x: 1183, startPoint y: 323, endPoint x: 1075, endPoint y: 107, distance: 241.5
click at [1075, 107] on div "Сотрудники Добавить Английский 29 сотрудников Все 29 активны 19 отключены Вы вы…" at bounding box center [733, 315] width 1029 height 468
click at [1075, 107] on div "Сотрудники Добавить" at bounding box center [733, 98] width 1029 height 35
